Goal: Manage account settings

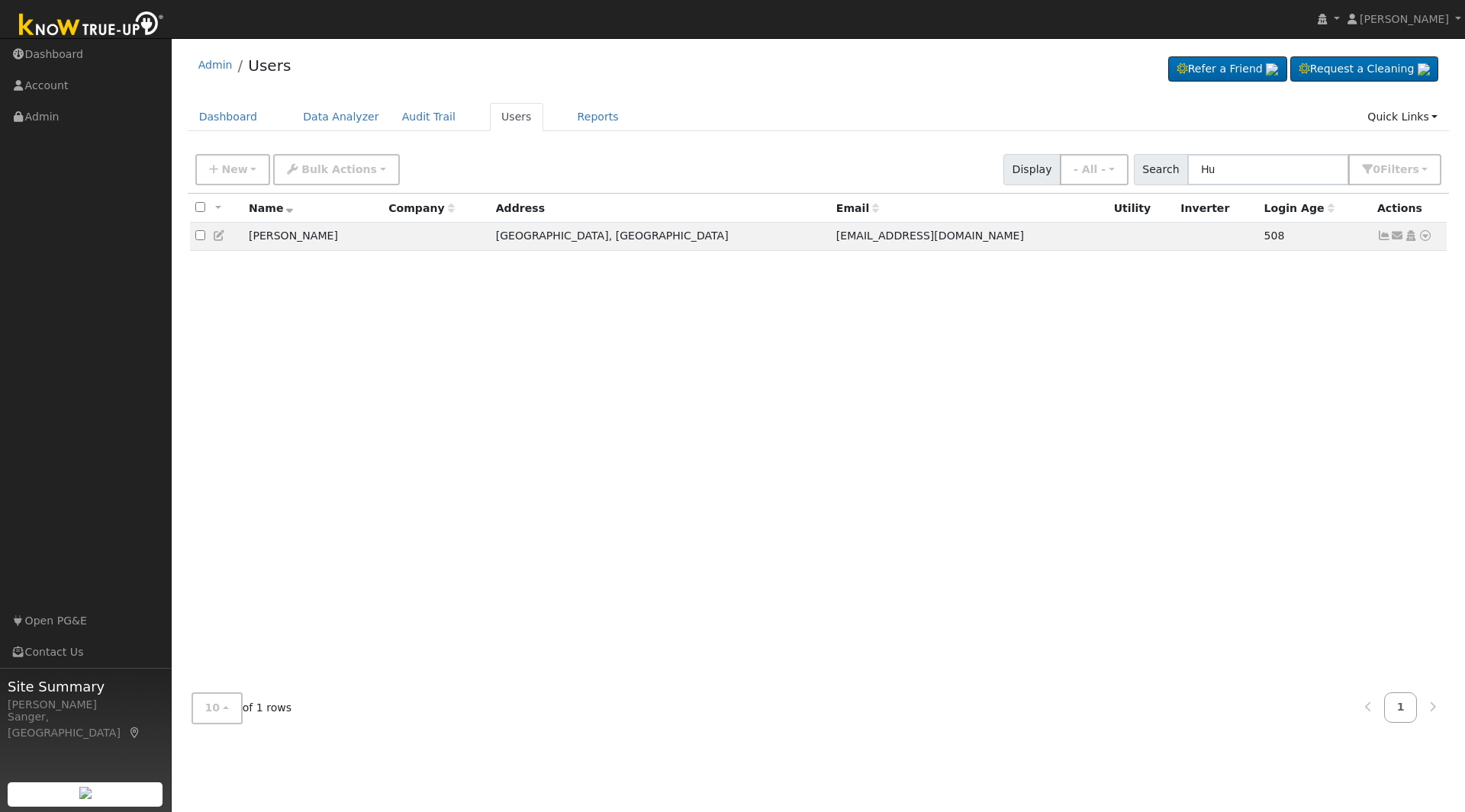
type input "H"
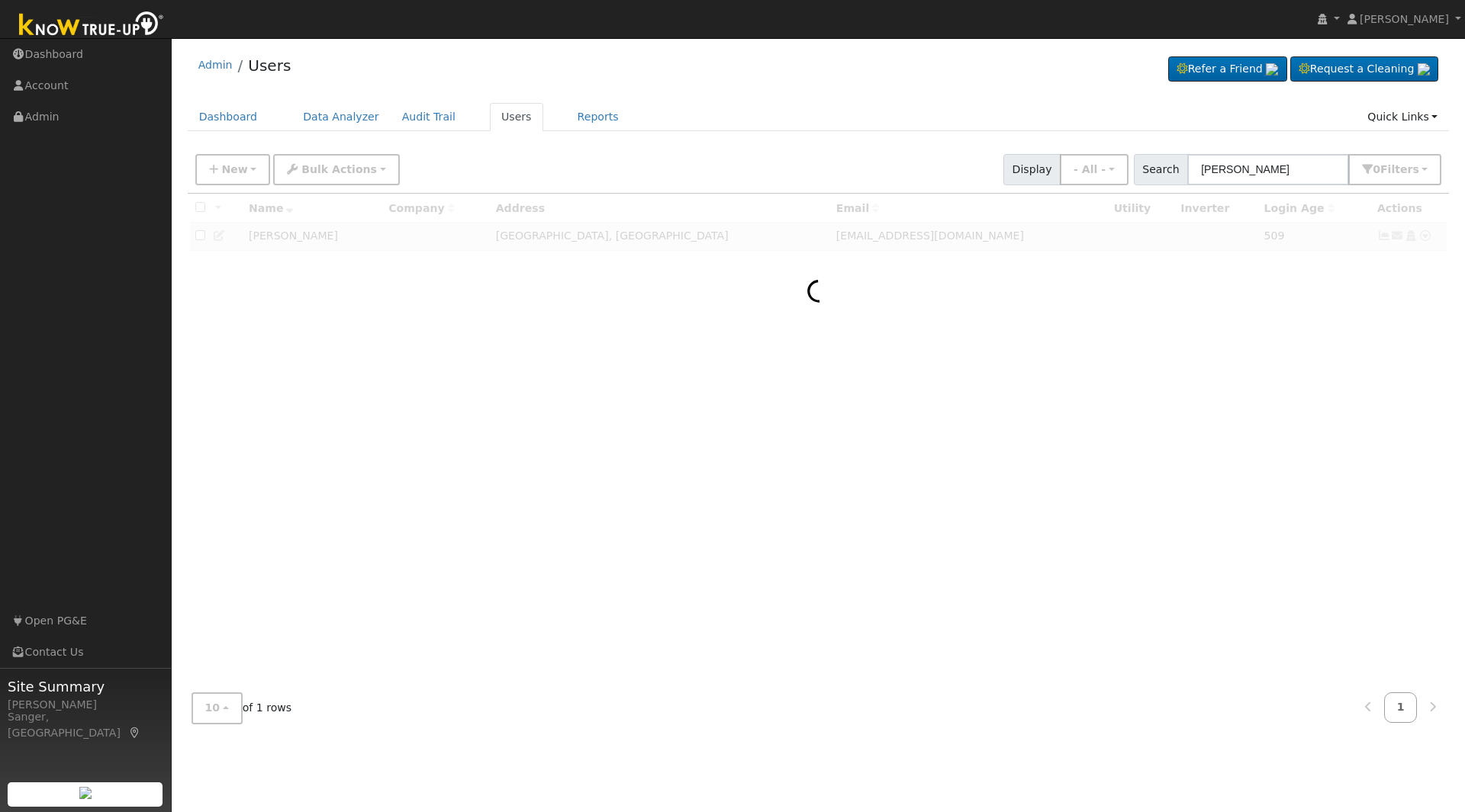
type input "[PERSON_NAME]"
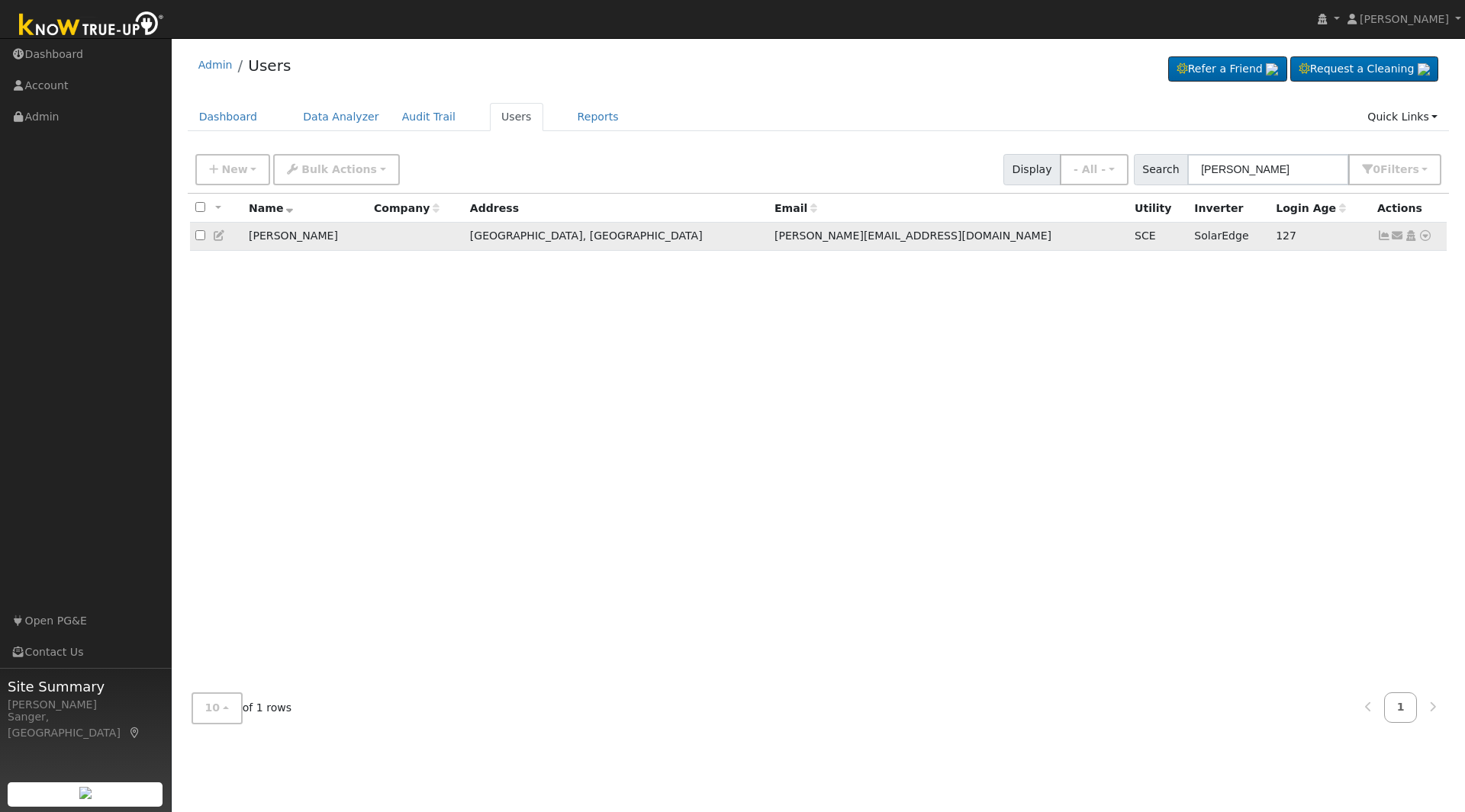
click at [1382, 237] on icon at bounding box center [1384, 236] width 14 height 11
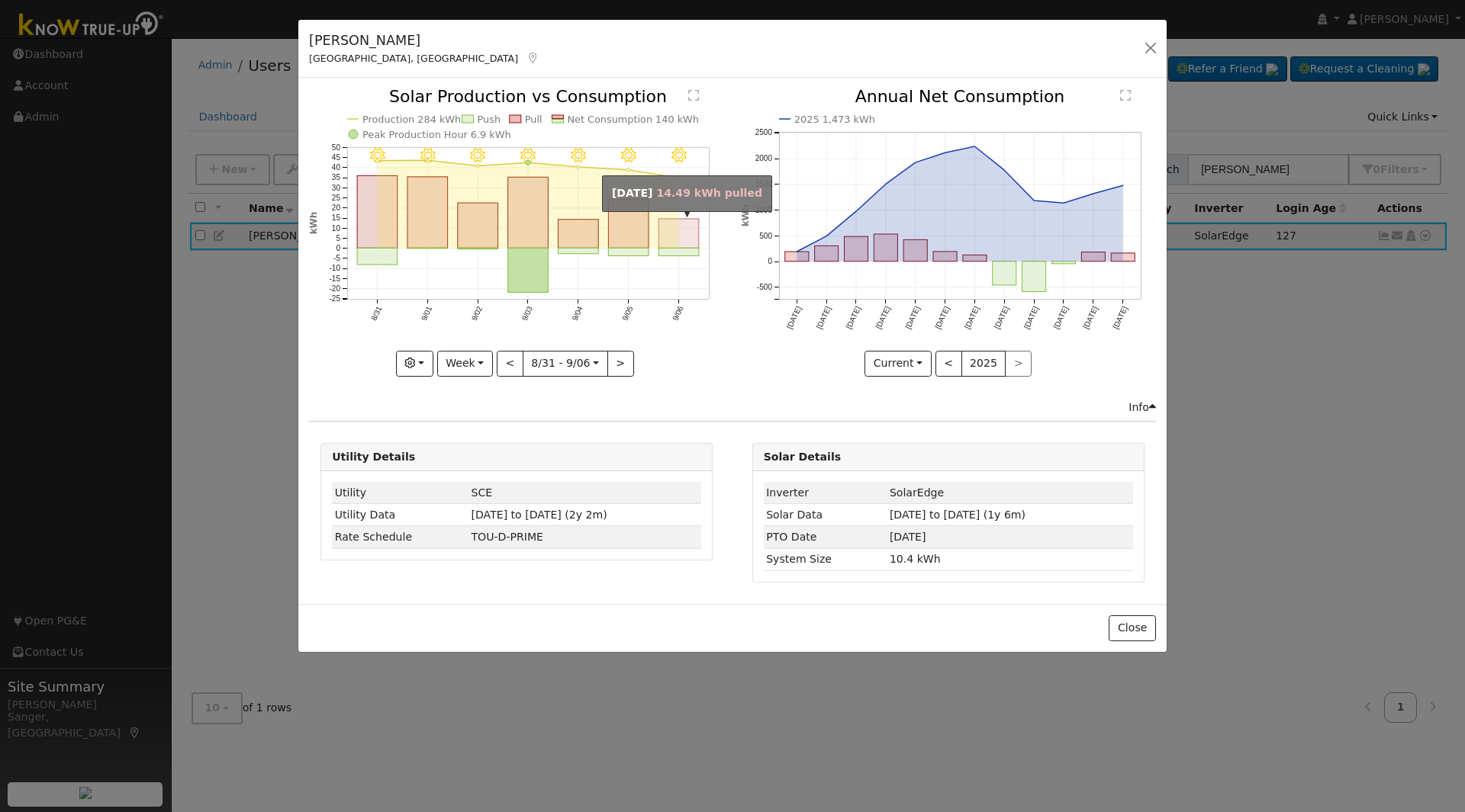
click at [684, 241] on rect "onclick=""" at bounding box center [679, 233] width 41 height 29
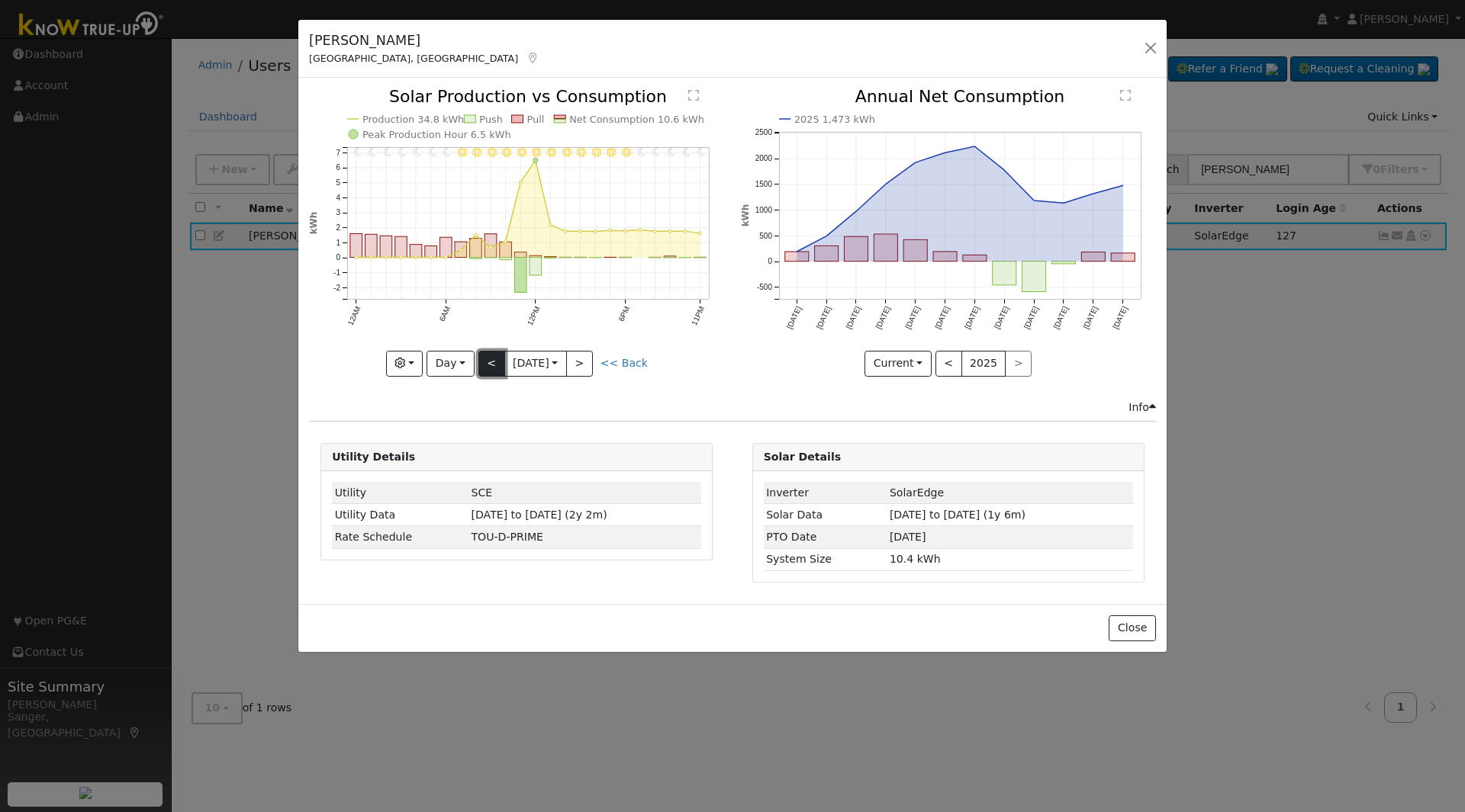
click at [485, 366] on button "<" at bounding box center [492, 363] width 27 height 26
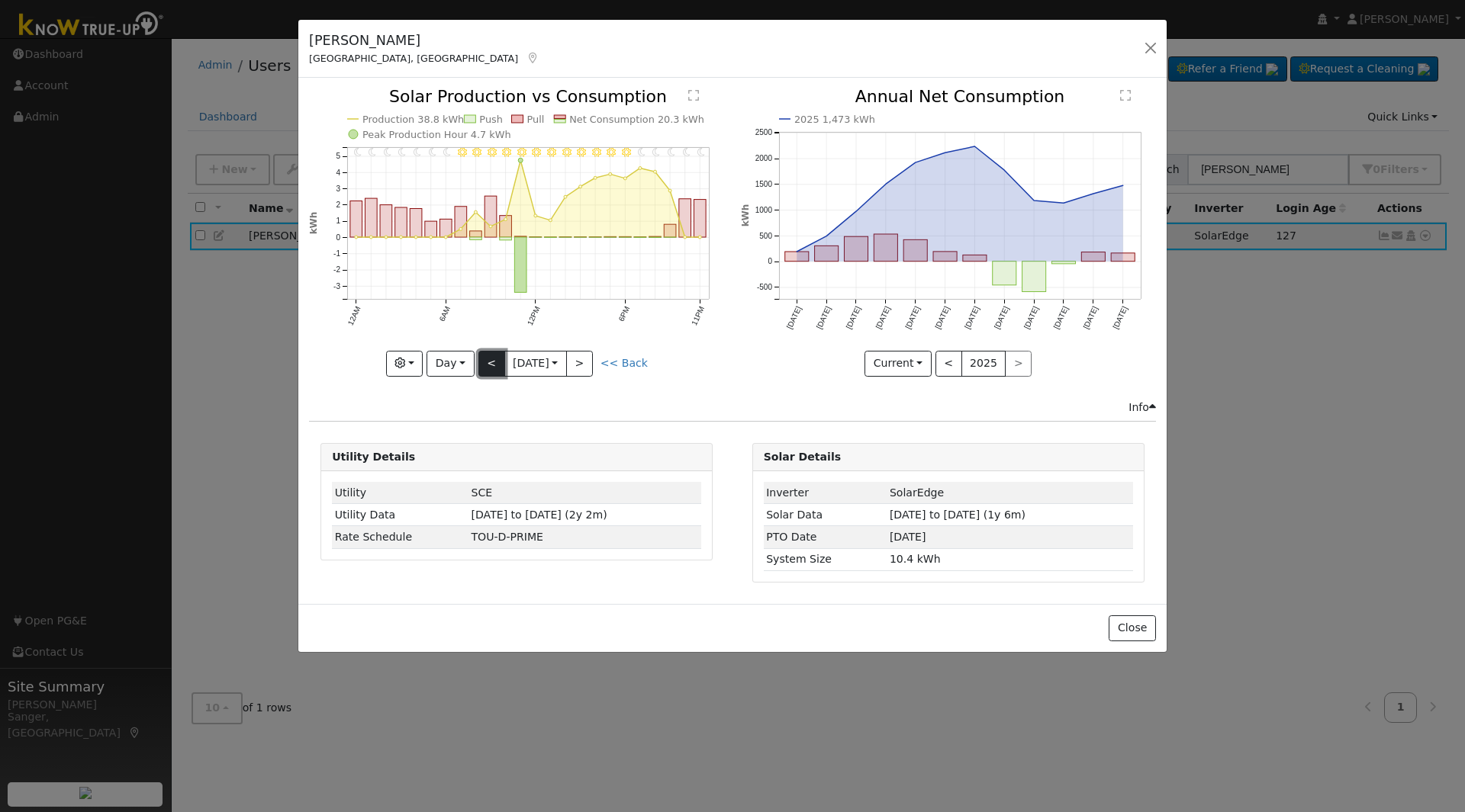
click at [490, 353] on button "<" at bounding box center [492, 363] width 27 height 26
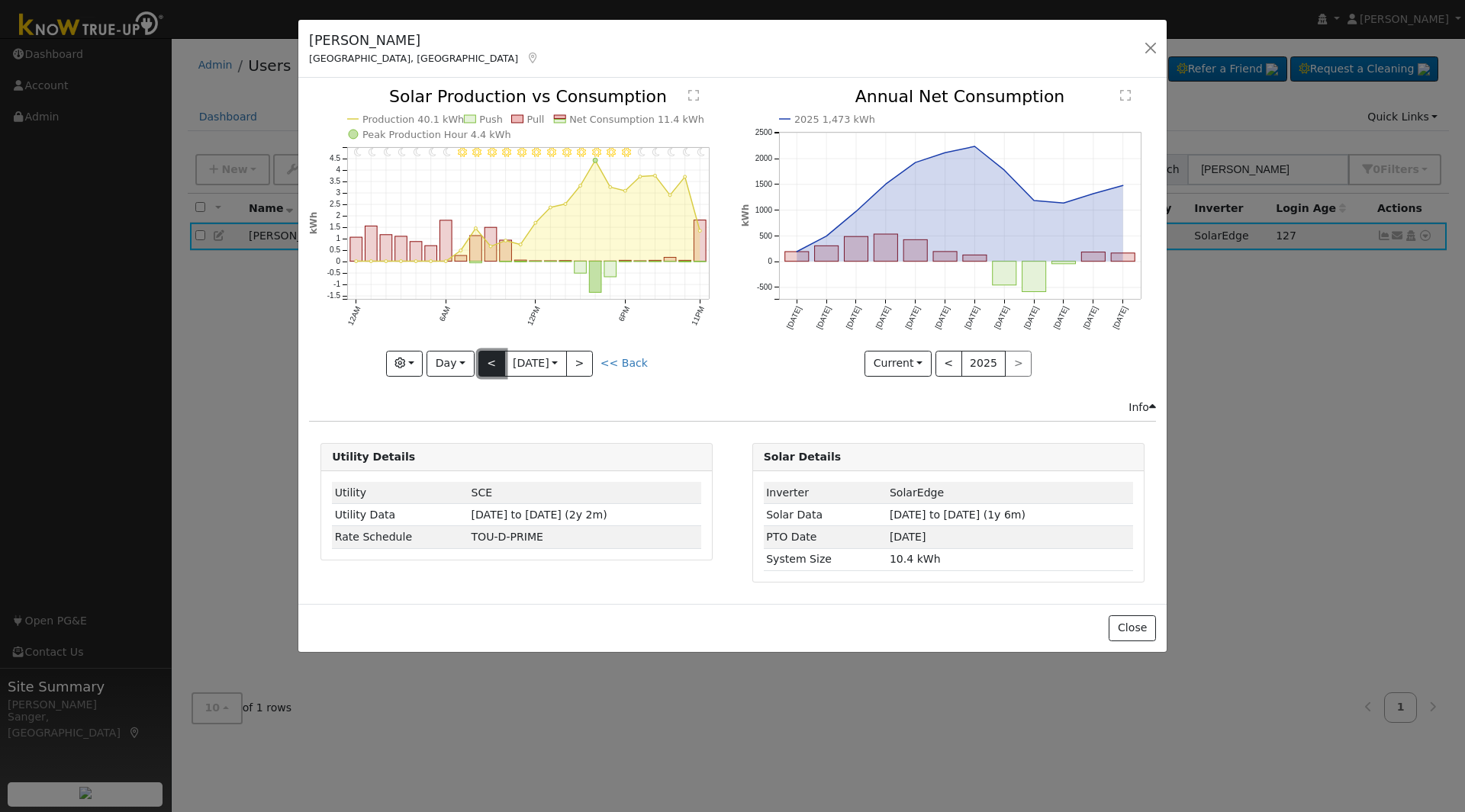
click at [490, 353] on button "<" at bounding box center [492, 363] width 27 height 26
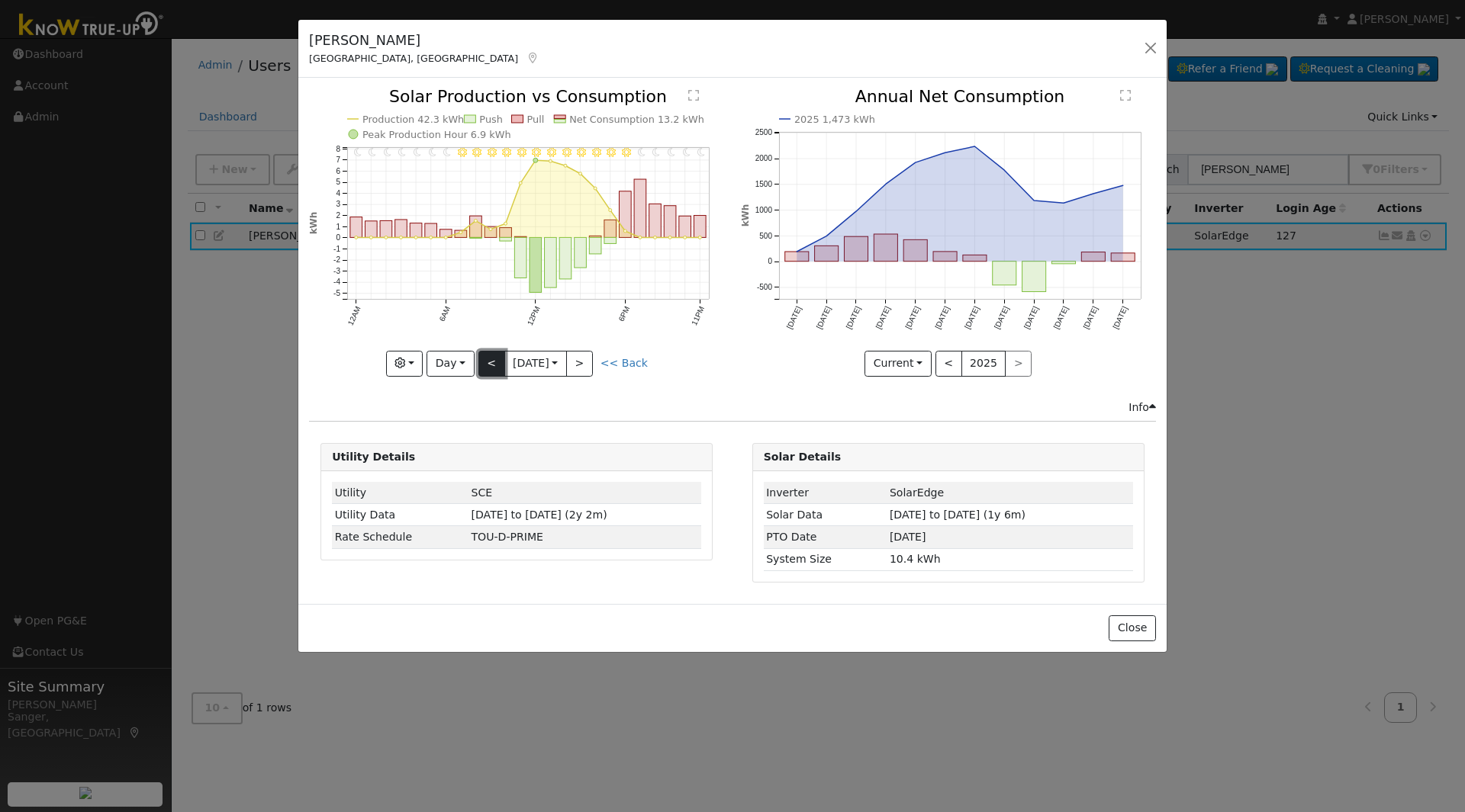
click at [489, 370] on button "<" at bounding box center [492, 363] width 27 height 26
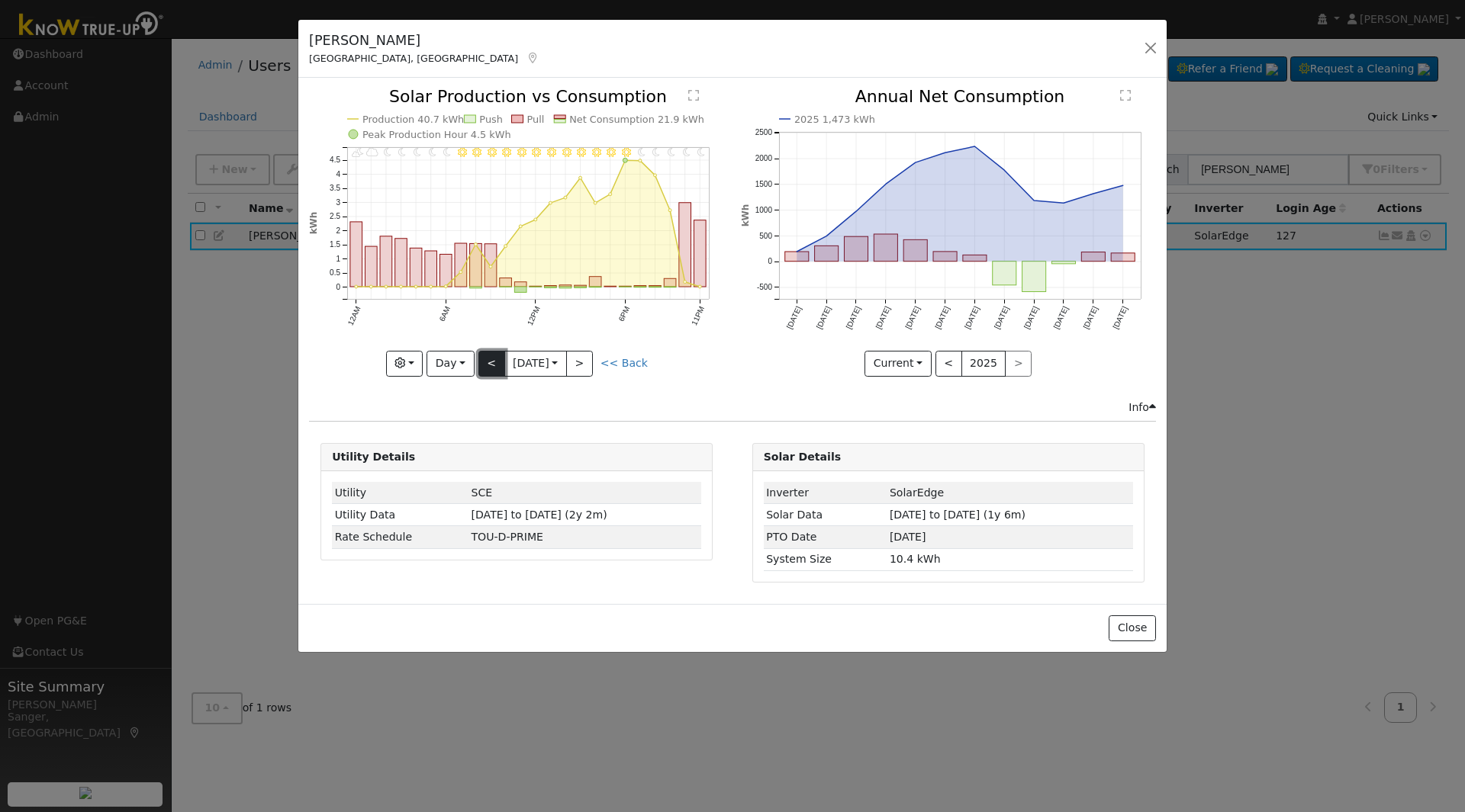
click at [489, 370] on button "<" at bounding box center [492, 363] width 27 height 26
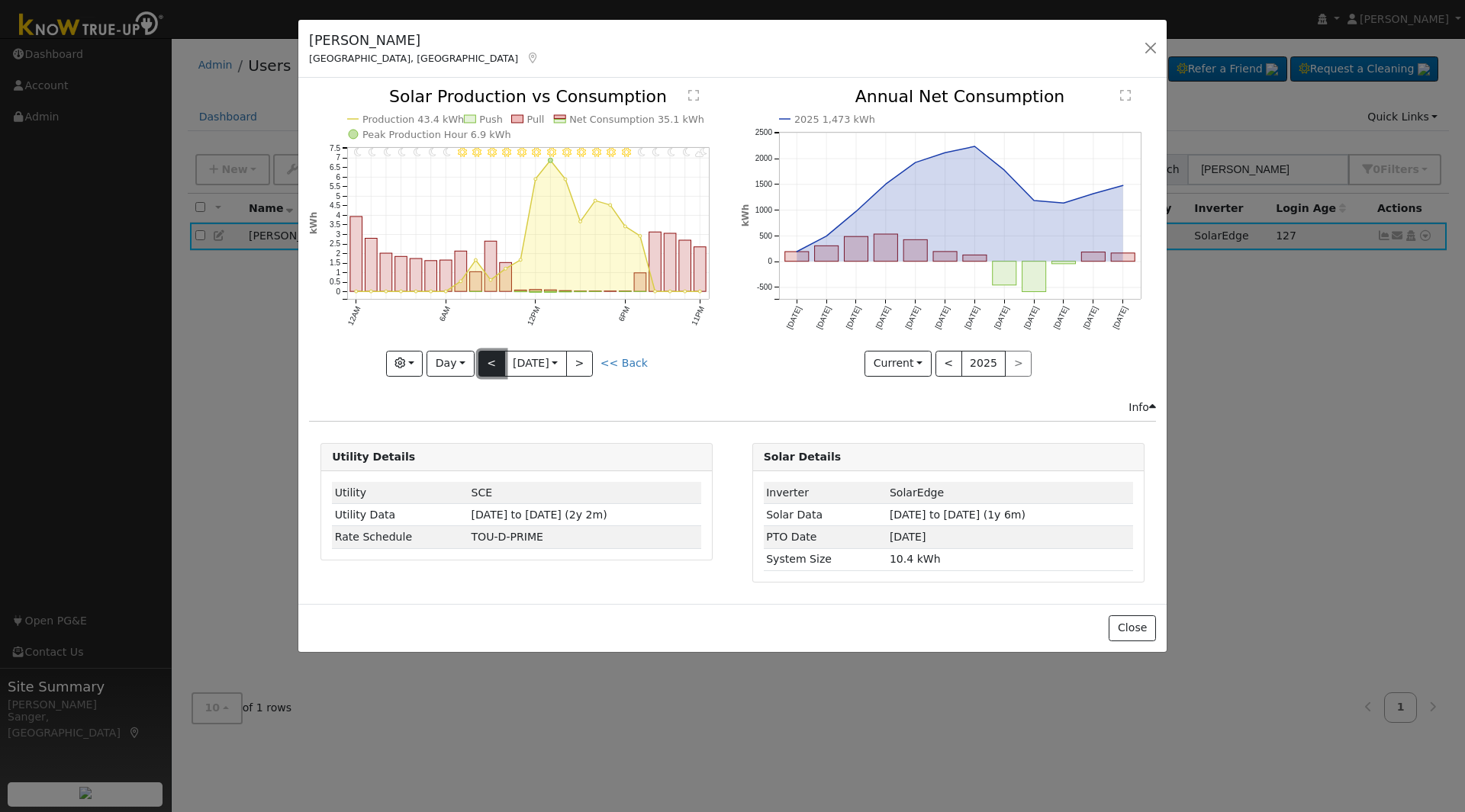
click at [489, 370] on button "<" at bounding box center [492, 363] width 27 height 26
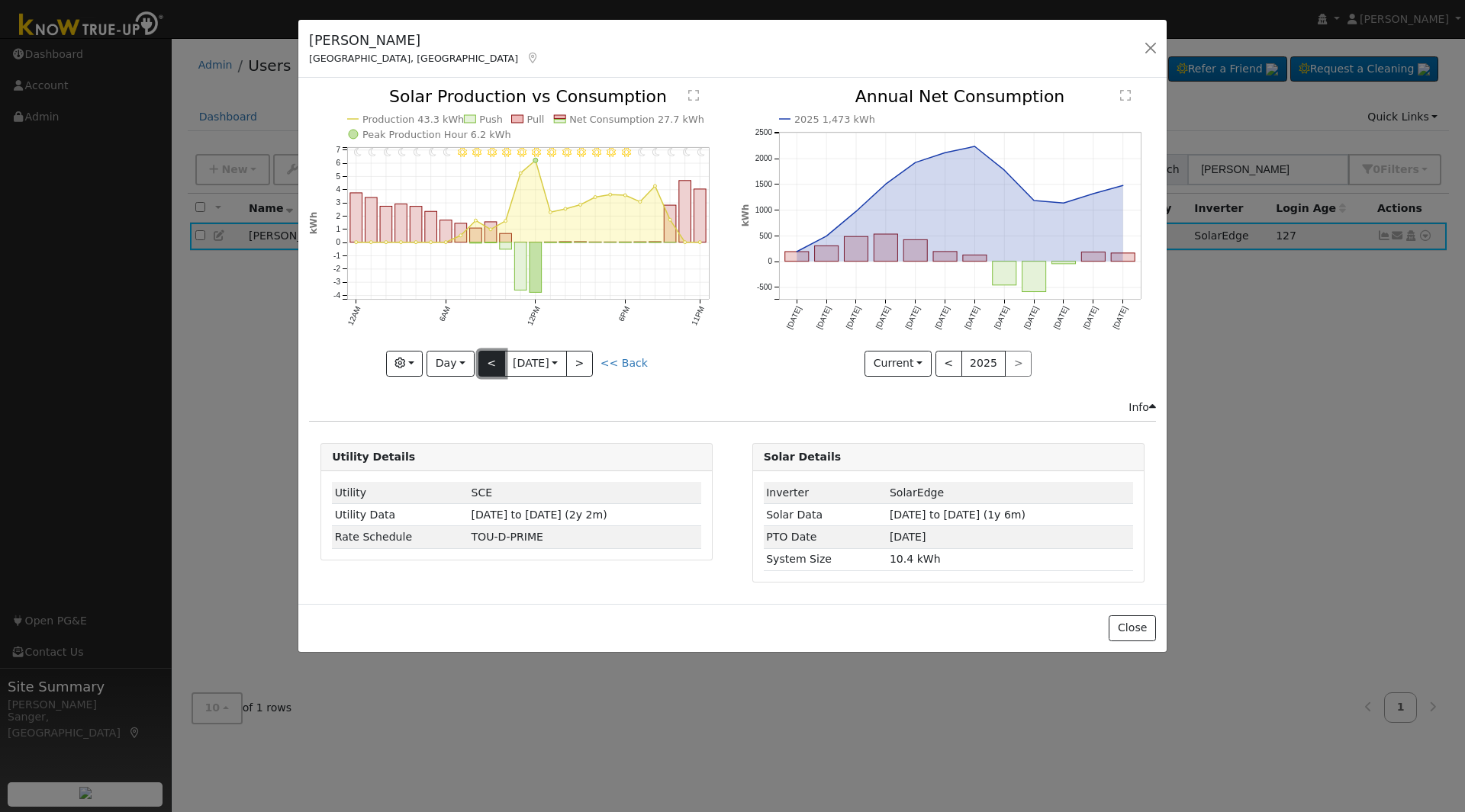
click at [489, 370] on button "<" at bounding box center [492, 363] width 27 height 26
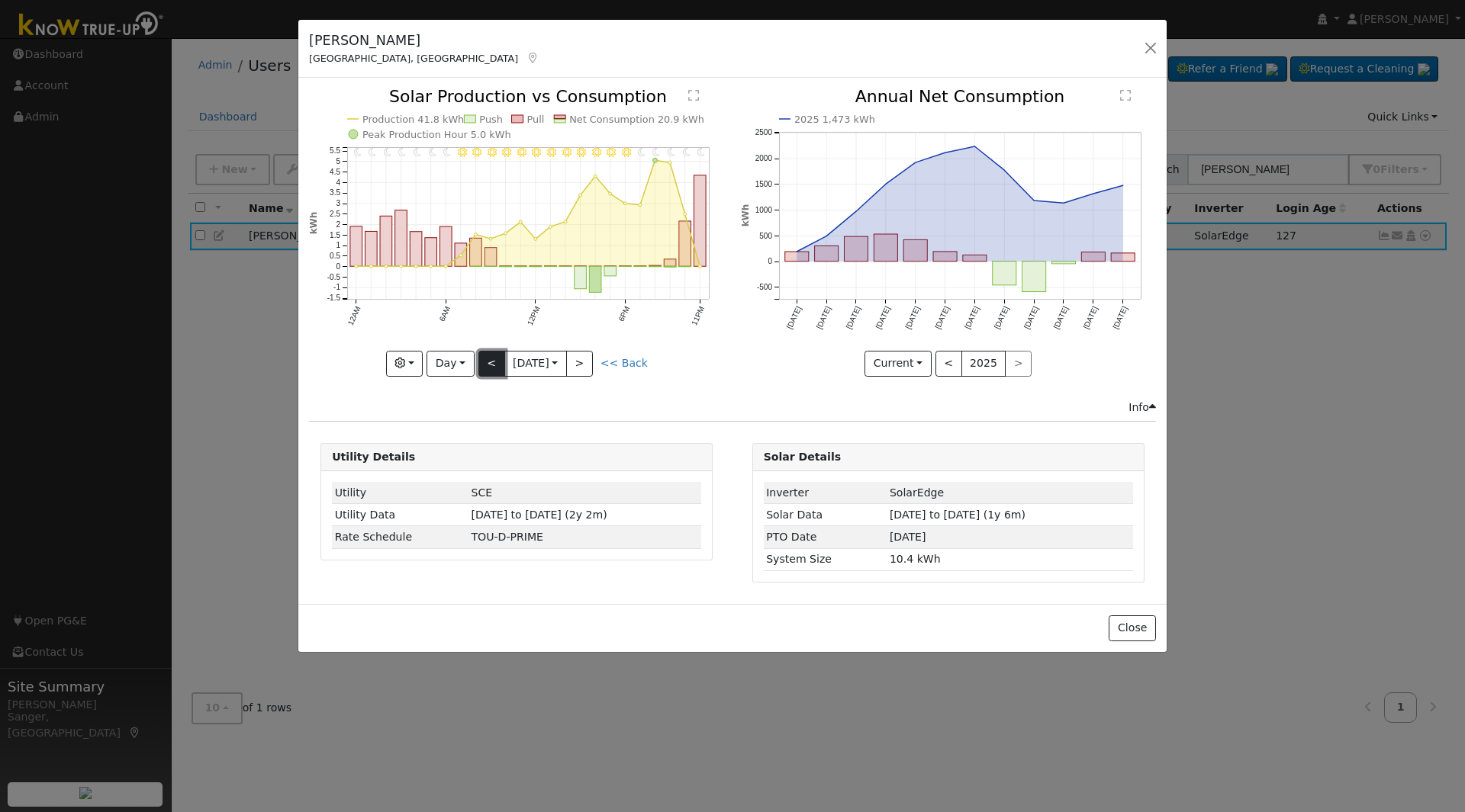
click at [489, 370] on button "<" at bounding box center [492, 363] width 27 height 26
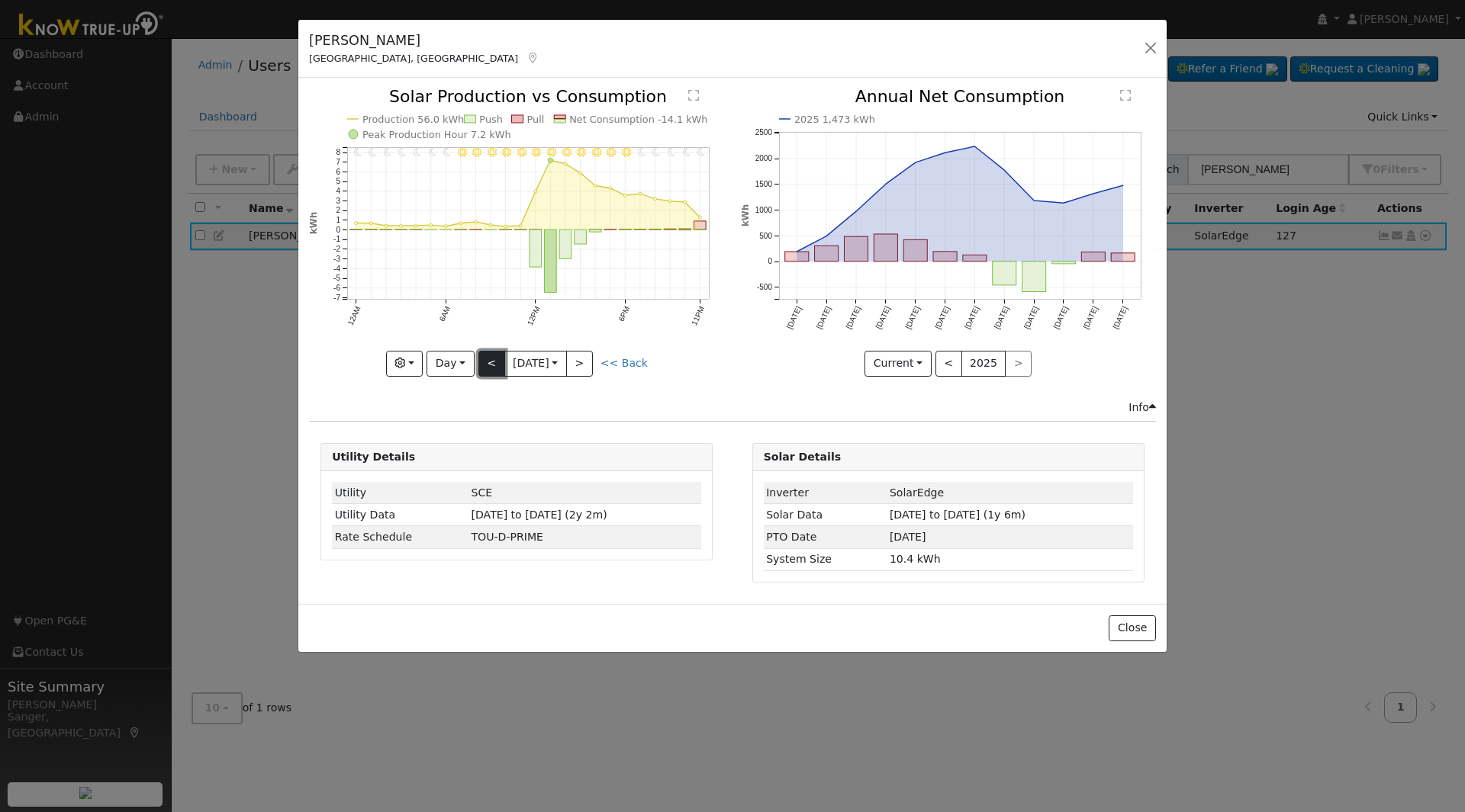
click at [489, 370] on button "<" at bounding box center [492, 363] width 27 height 26
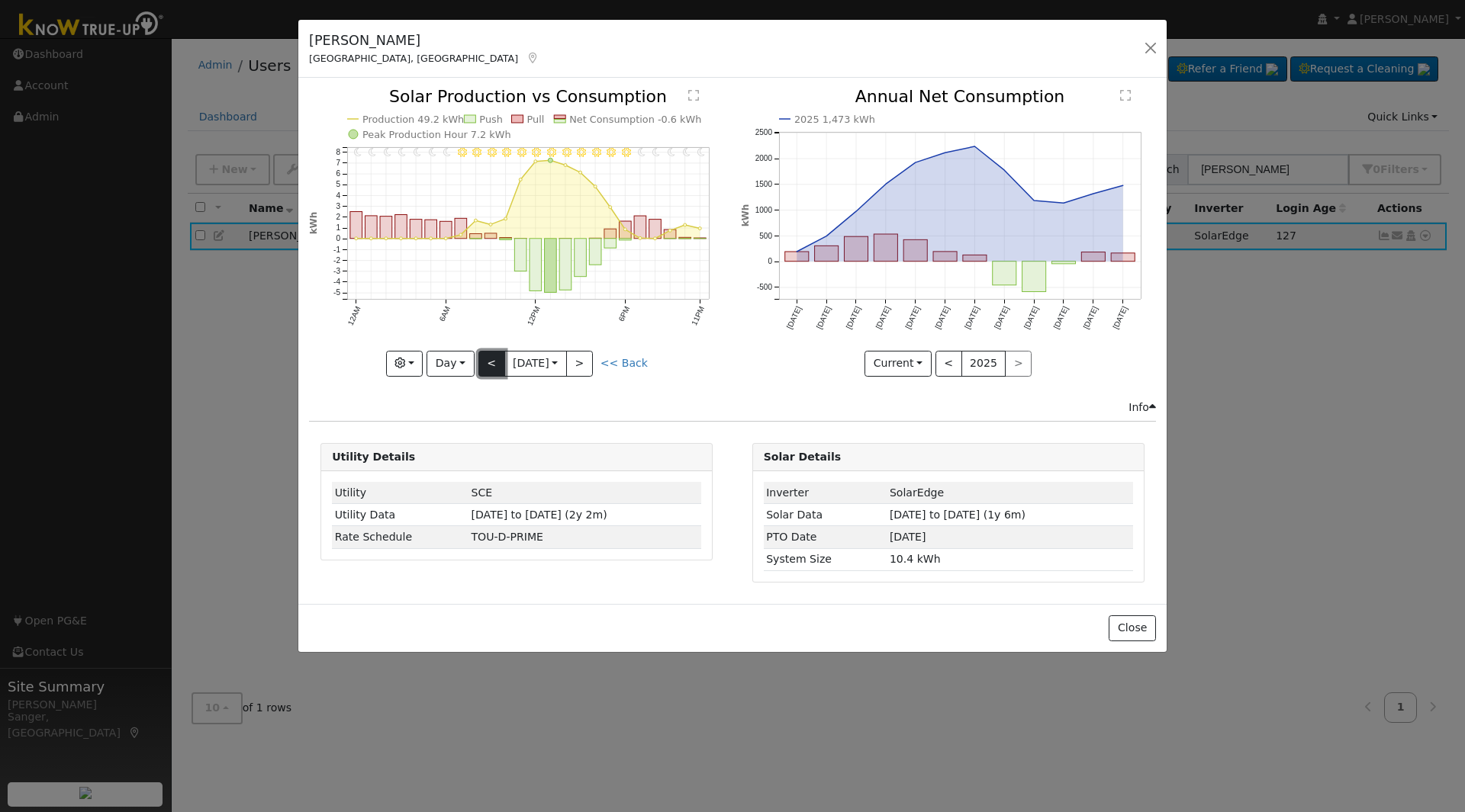
click at [489, 370] on button "<" at bounding box center [492, 363] width 27 height 26
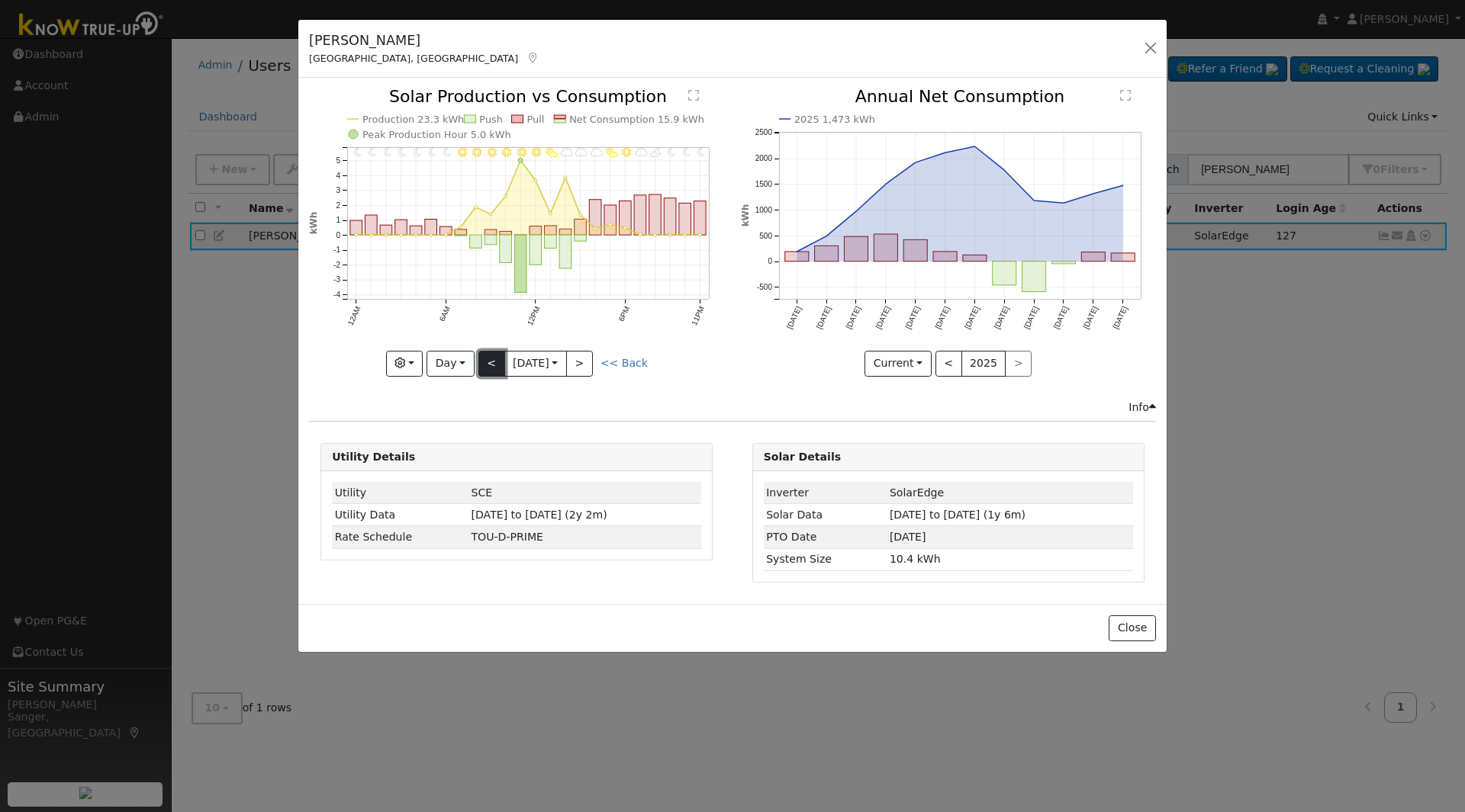
click at [489, 370] on button "<" at bounding box center [492, 363] width 27 height 26
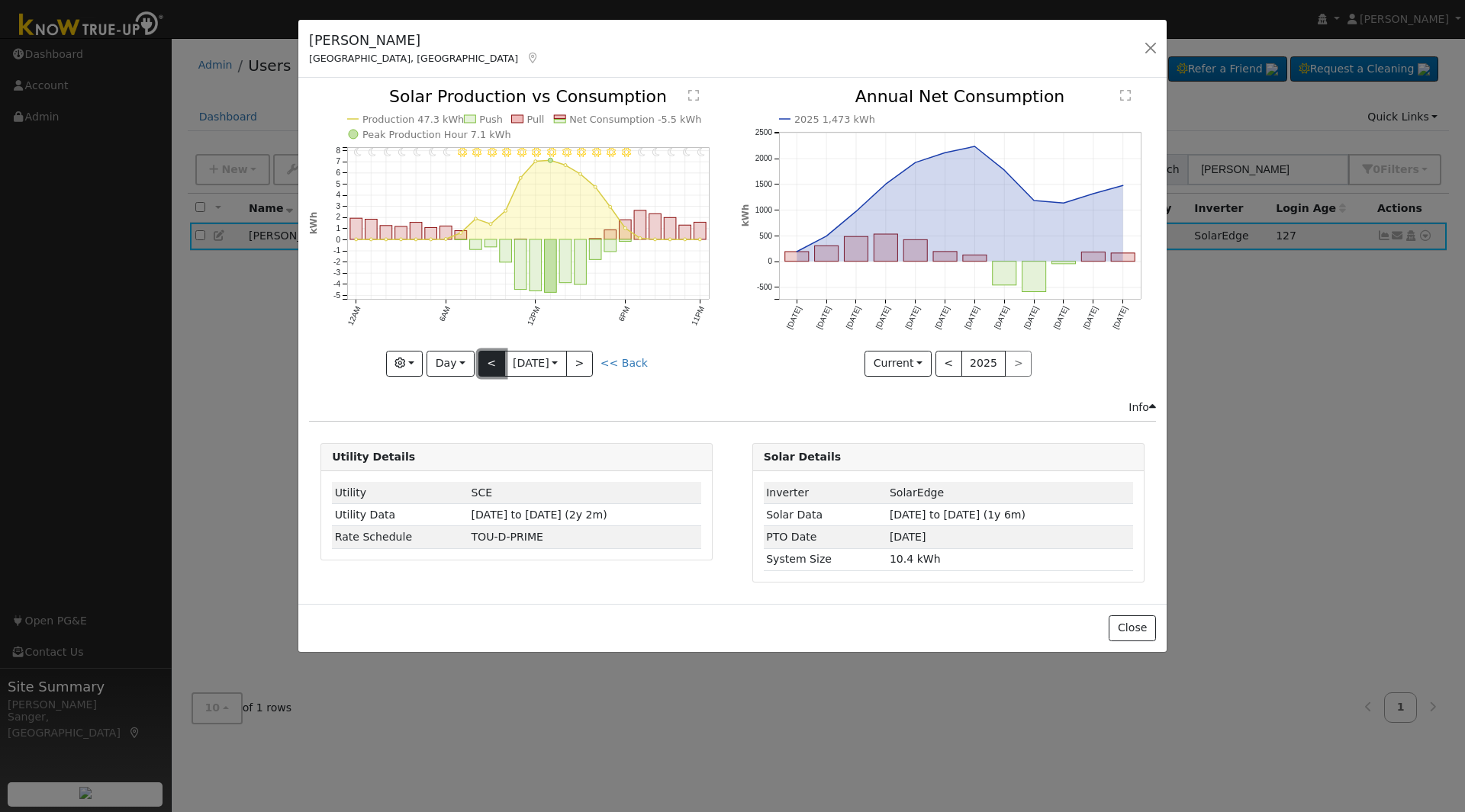
click at [489, 370] on button "<" at bounding box center [492, 363] width 27 height 26
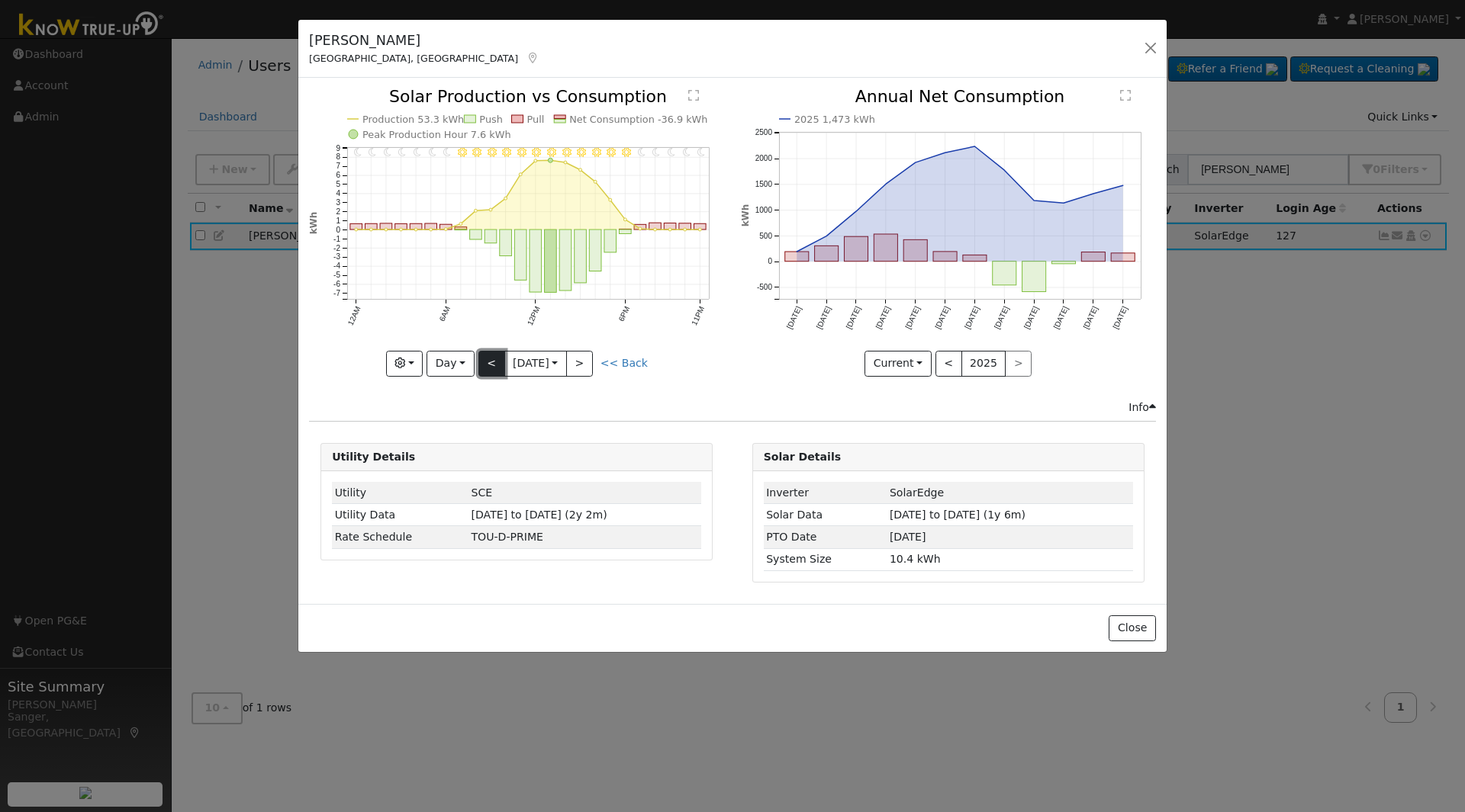
click at [489, 361] on button "<" at bounding box center [492, 363] width 27 height 26
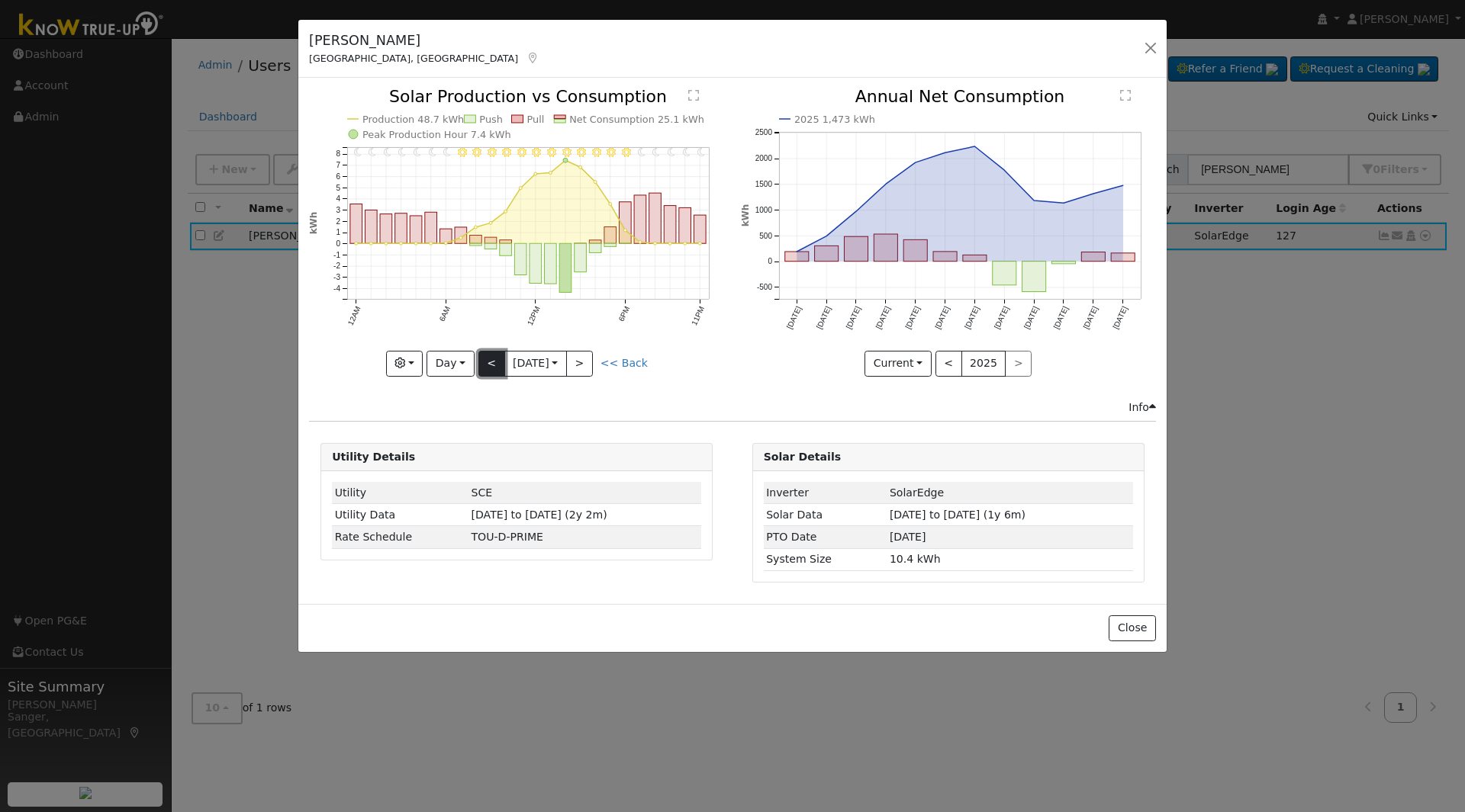
click at [489, 361] on button "<" at bounding box center [492, 363] width 27 height 26
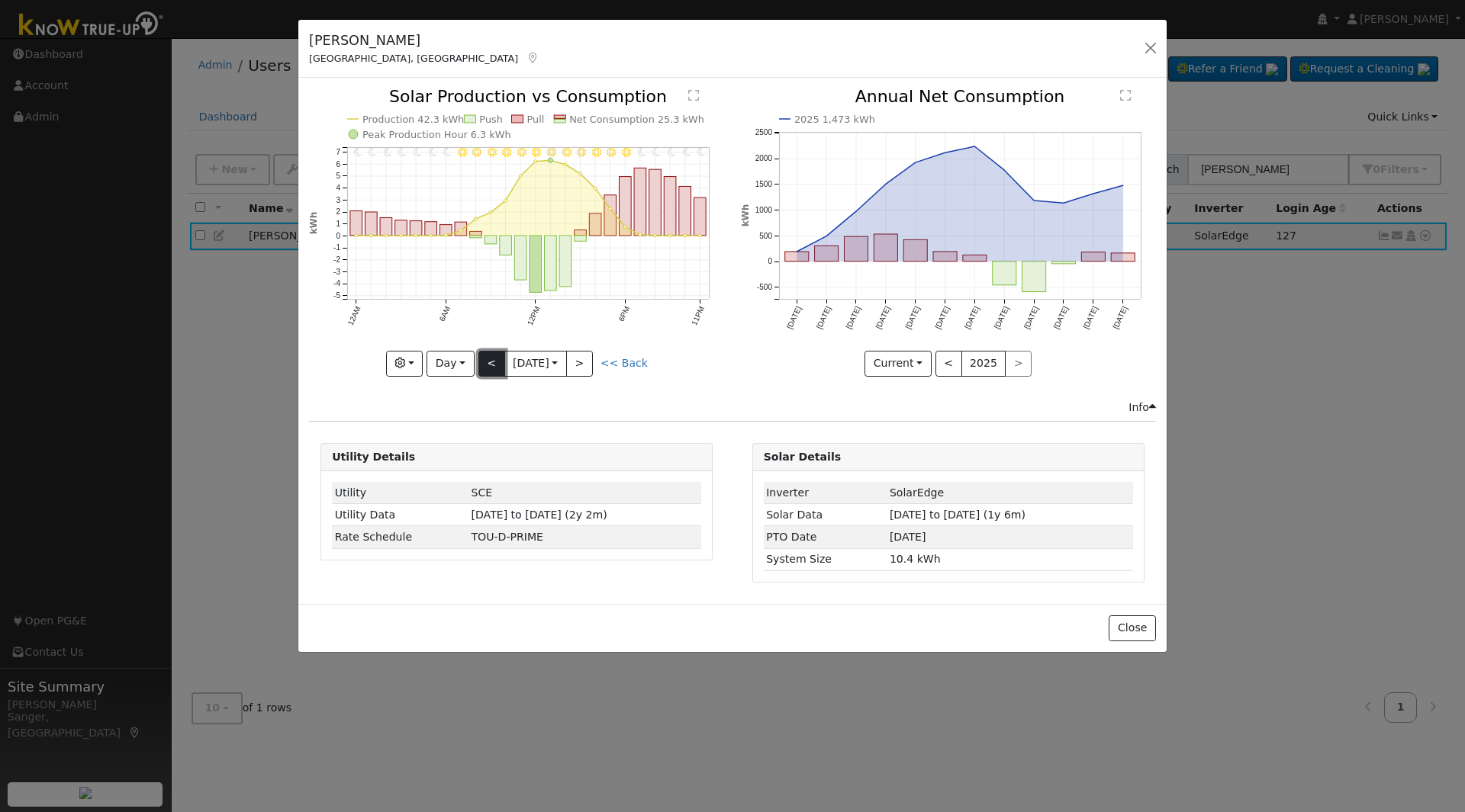
click at [489, 361] on button "<" at bounding box center [492, 363] width 27 height 26
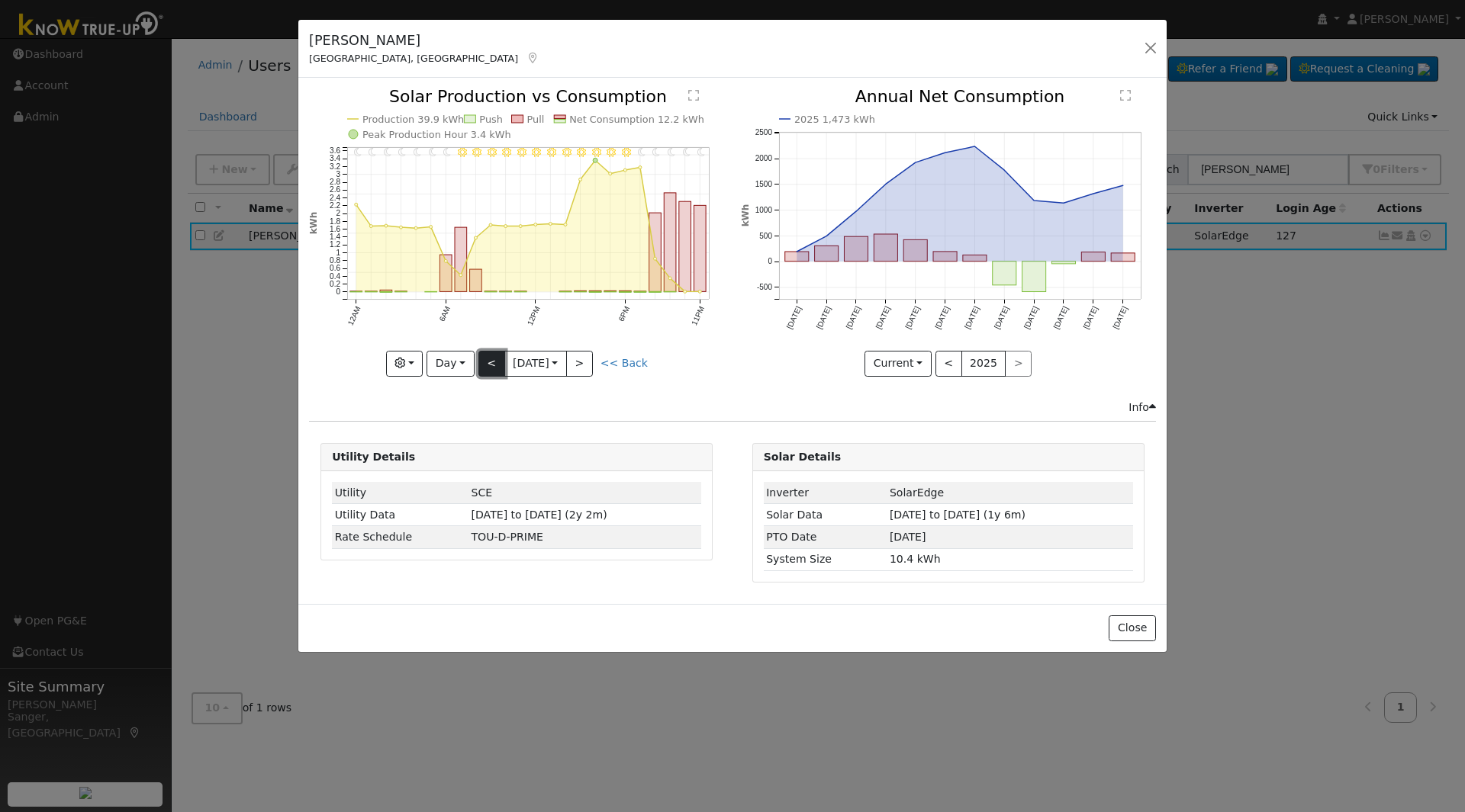
click at [489, 361] on button "<" at bounding box center [492, 363] width 27 height 26
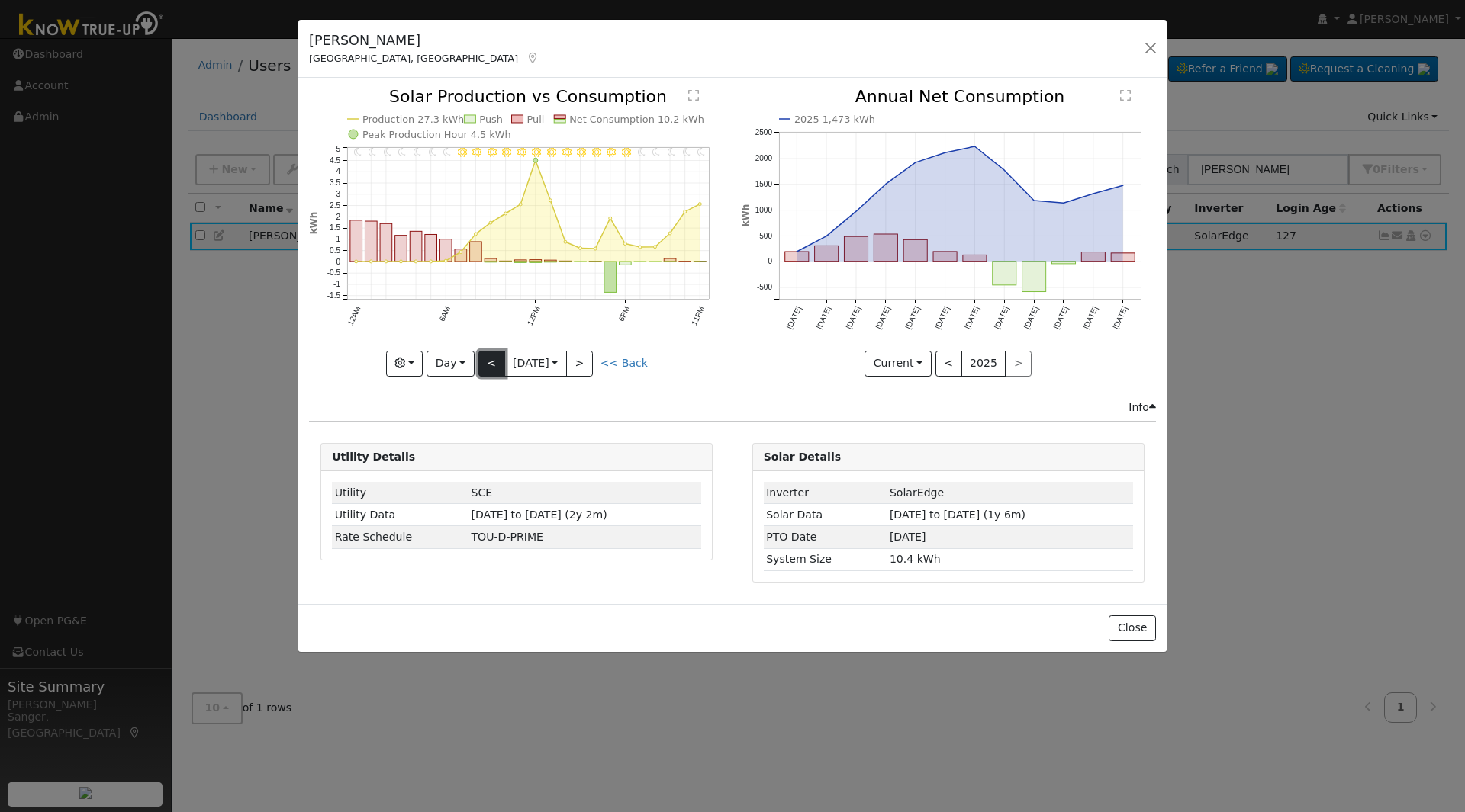
click at [489, 361] on button "<" at bounding box center [492, 363] width 27 height 26
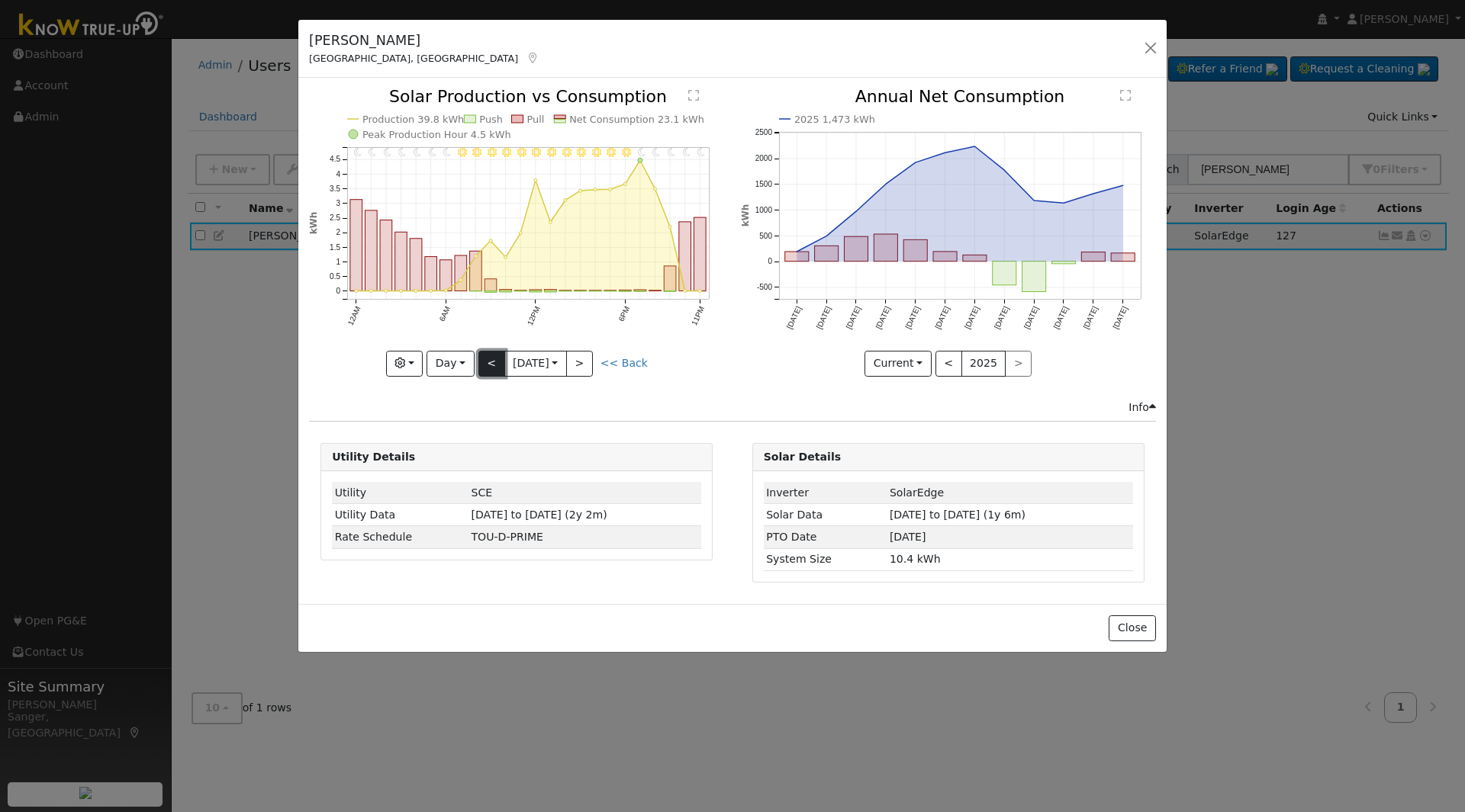
click at [489, 361] on button "<" at bounding box center [492, 363] width 27 height 26
click at [450, 354] on button "Day" at bounding box center [450, 363] width 47 height 26
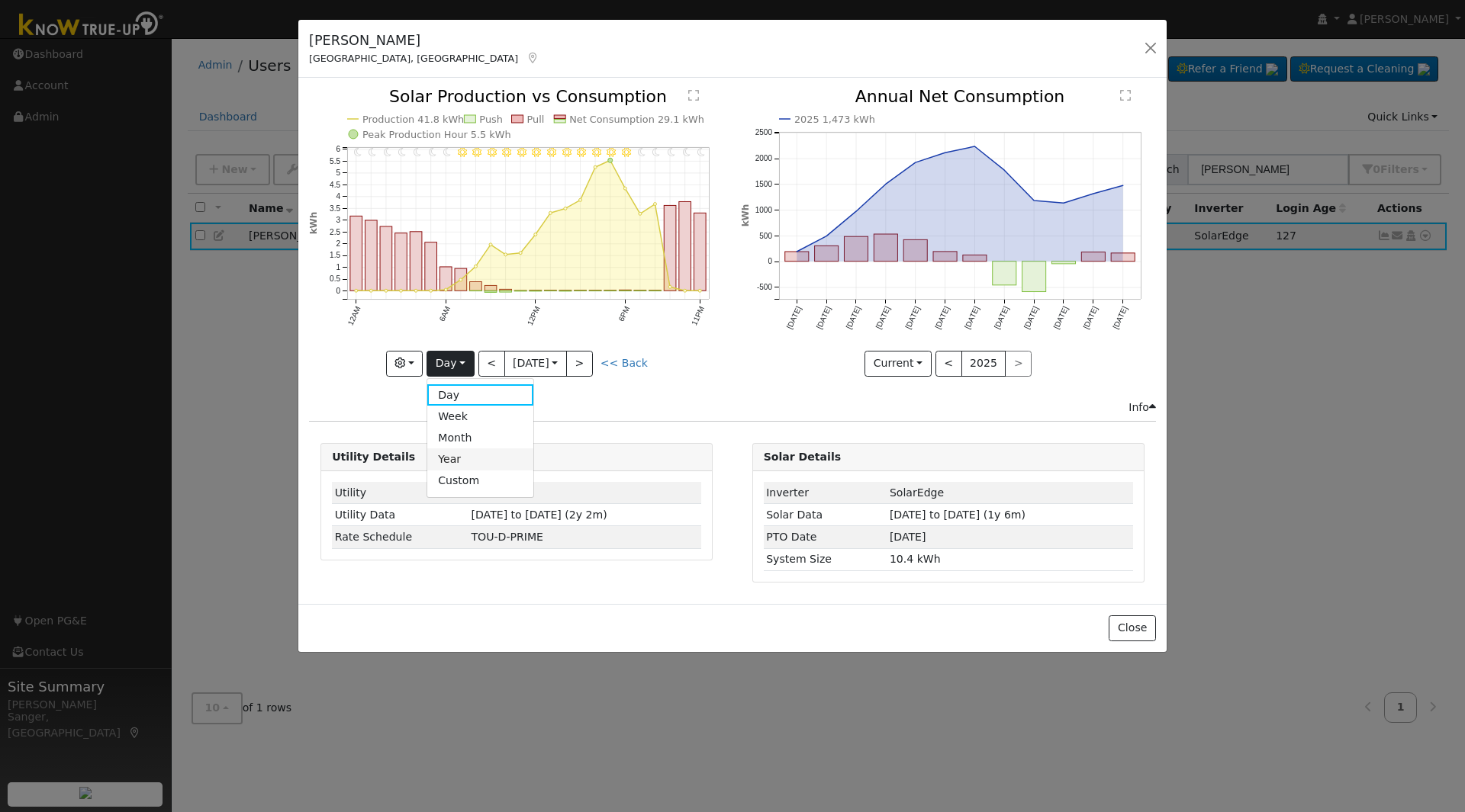
click at [456, 459] on link "Year" at bounding box center [480, 459] width 106 height 21
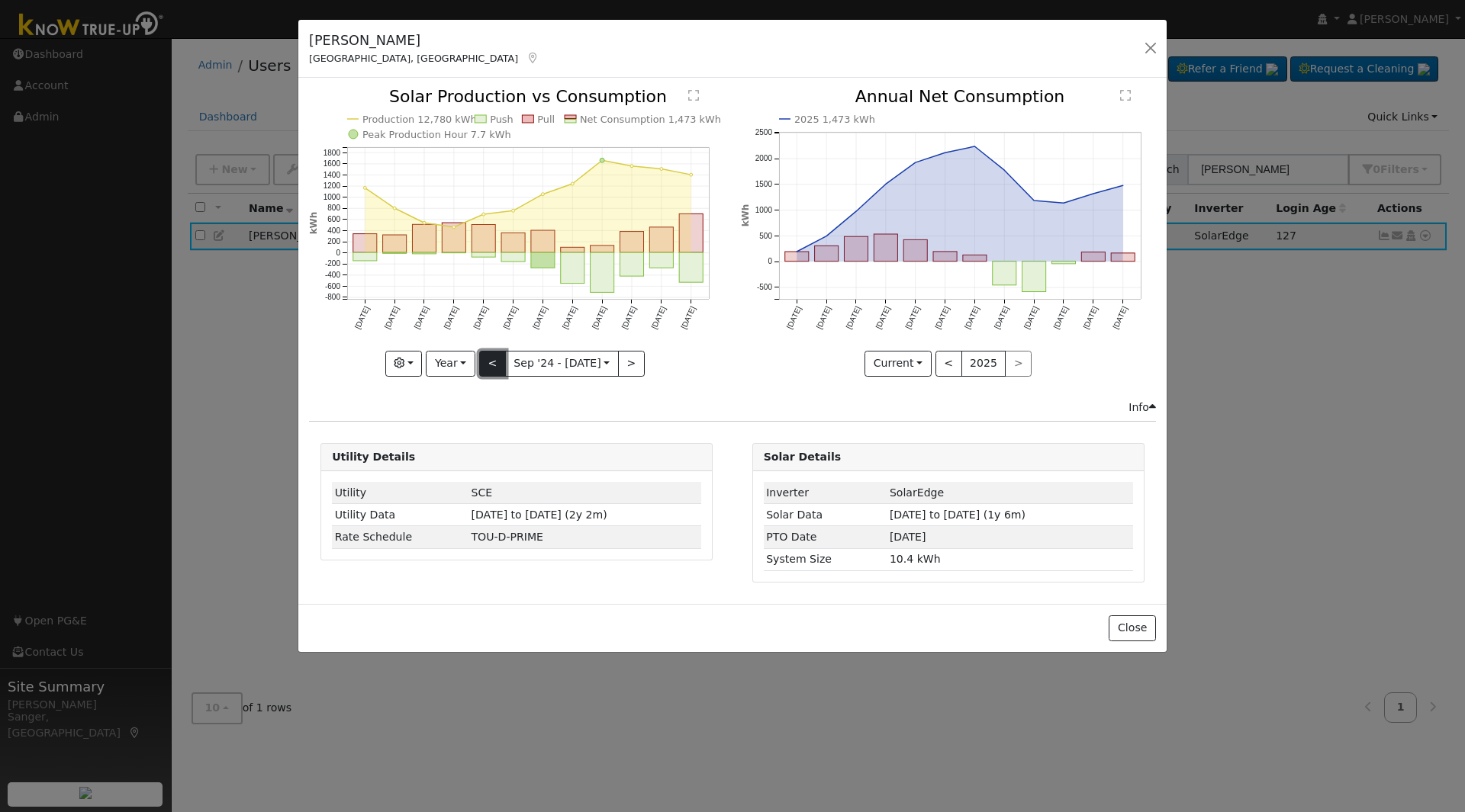
click at [493, 361] on button "<" at bounding box center [493, 363] width 27 height 26
type input "[DATE]"
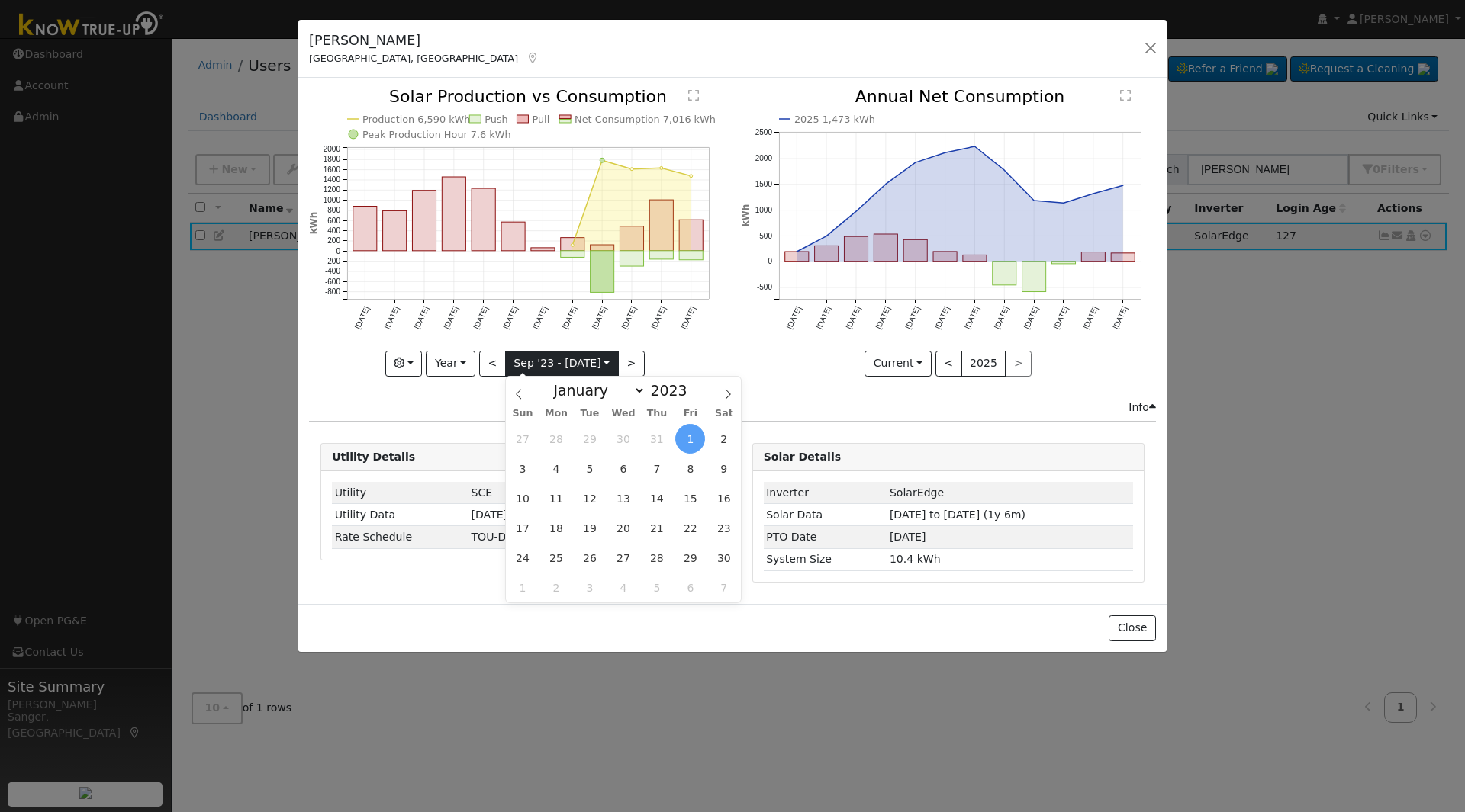
click at [530, 357] on input "[DATE]" at bounding box center [562, 363] width 112 height 24
click at [581, 393] on select "January February March April May June July August September October November De…" at bounding box center [594, 390] width 100 height 18
select select "4"
click at [558, 381] on select "January February March April May June July August September October November De…" at bounding box center [594, 390] width 100 height 18
click at [559, 434] on span "1" at bounding box center [556, 439] width 30 height 30
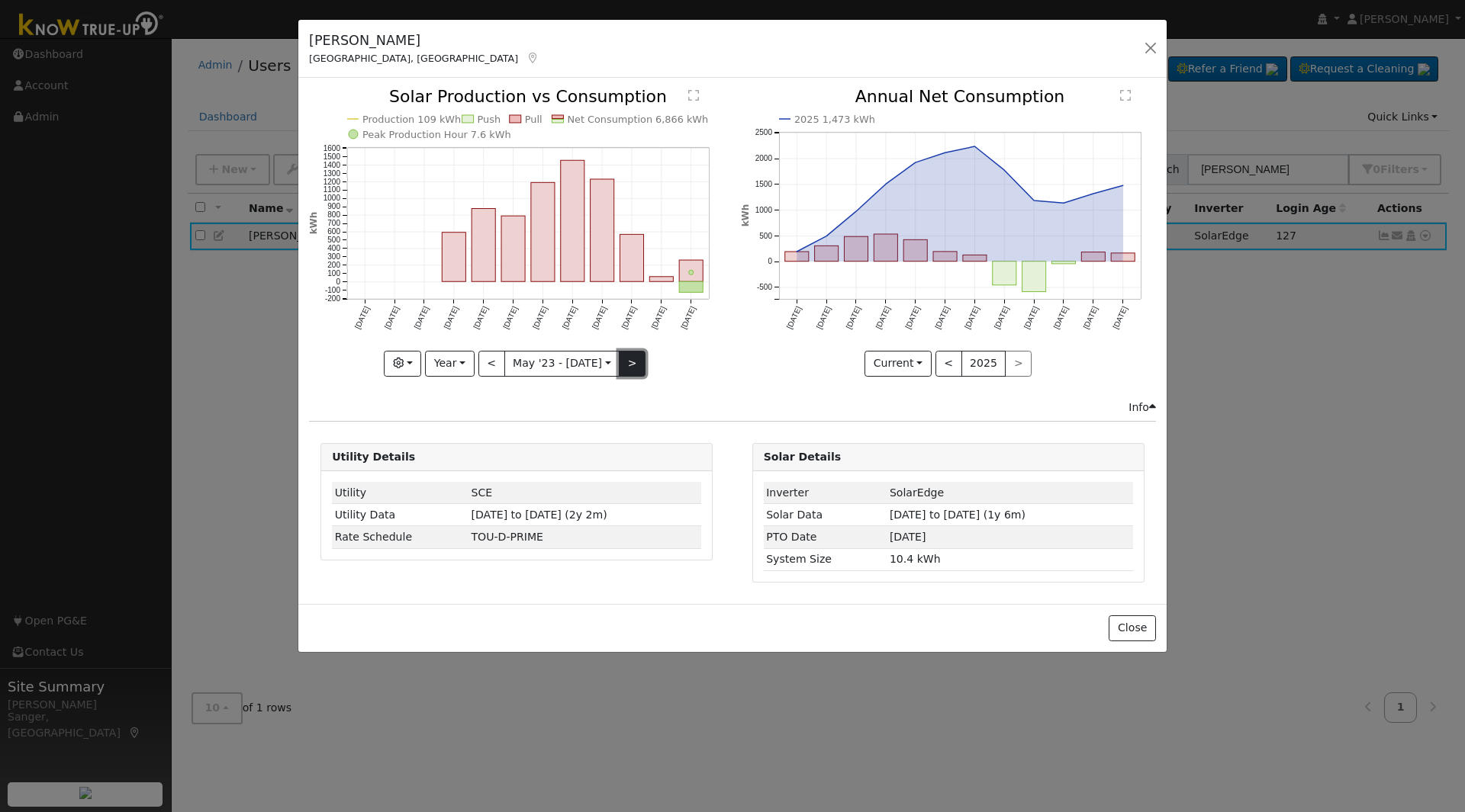
click at [623, 357] on button ">" at bounding box center [632, 363] width 27 height 26
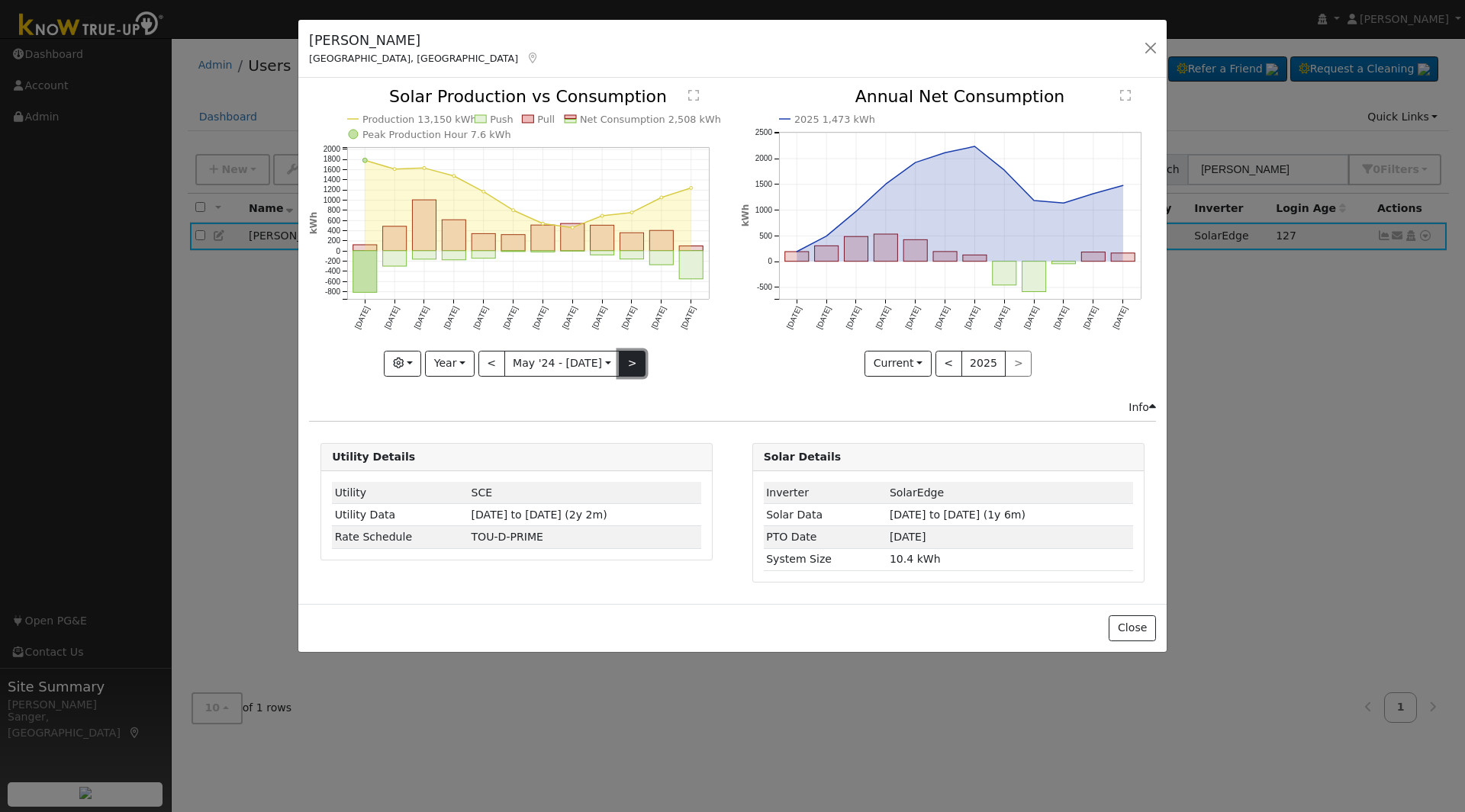
click at [623, 357] on button ">" at bounding box center [632, 363] width 27 height 26
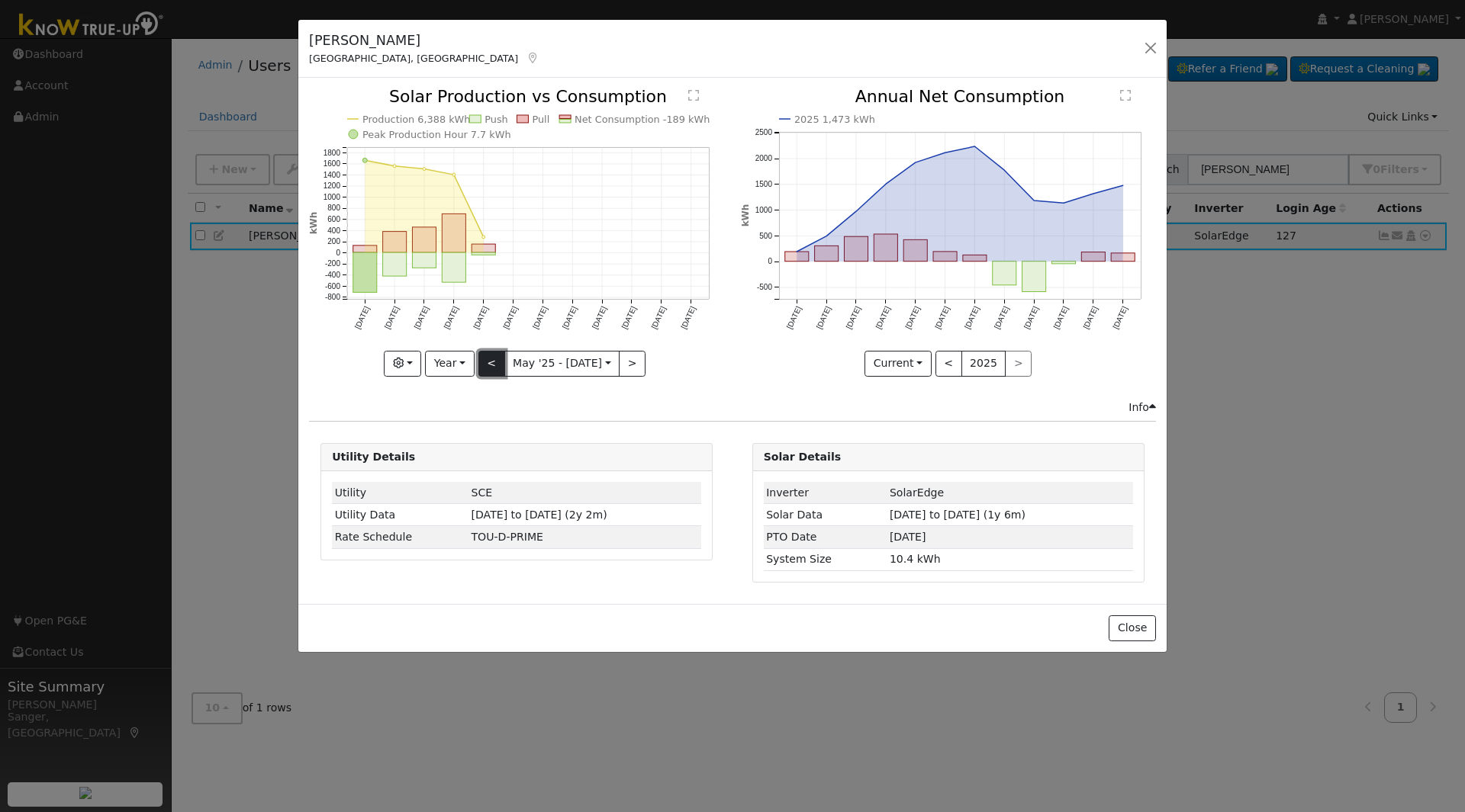
click at [492, 361] on button "<" at bounding box center [492, 363] width 27 height 26
type input "[DATE]"
